Goal: Navigation & Orientation: Find specific page/section

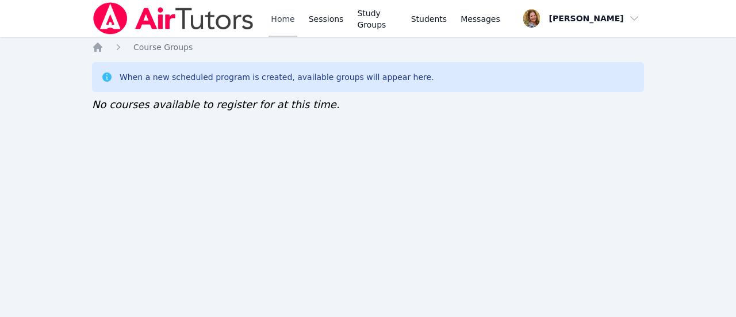
click at [280, 22] on link "Home" at bounding box center [282, 18] width 28 height 37
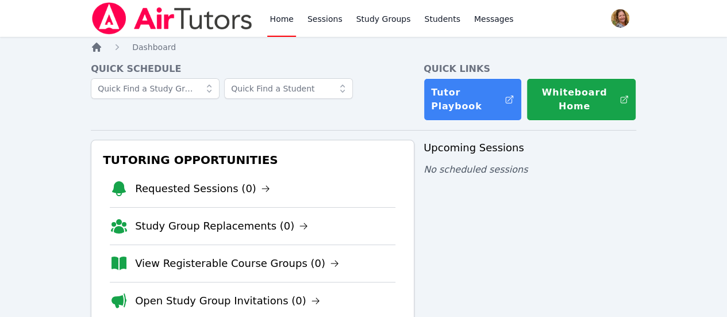
click at [94, 47] on icon "Breadcrumb" at bounding box center [96, 47] width 9 height 9
click at [377, 21] on link "Study Groups" at bounding box center [383, 18] width 59 height 37
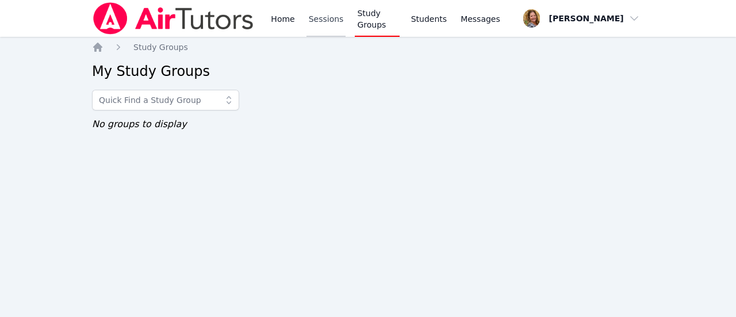
click at [313, 23] on link "Sessions" at bounding box center [326, 18] width 40 height 37
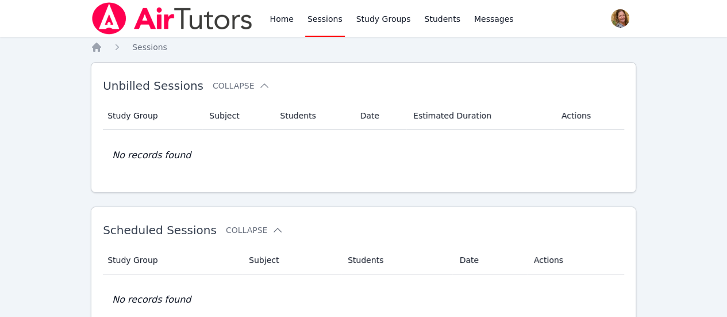
click at [614, 18] on span "button" at bounding box center [619, 18] width 25 height 25
